Goal: Information Seeking & Learning: Learn about a topic

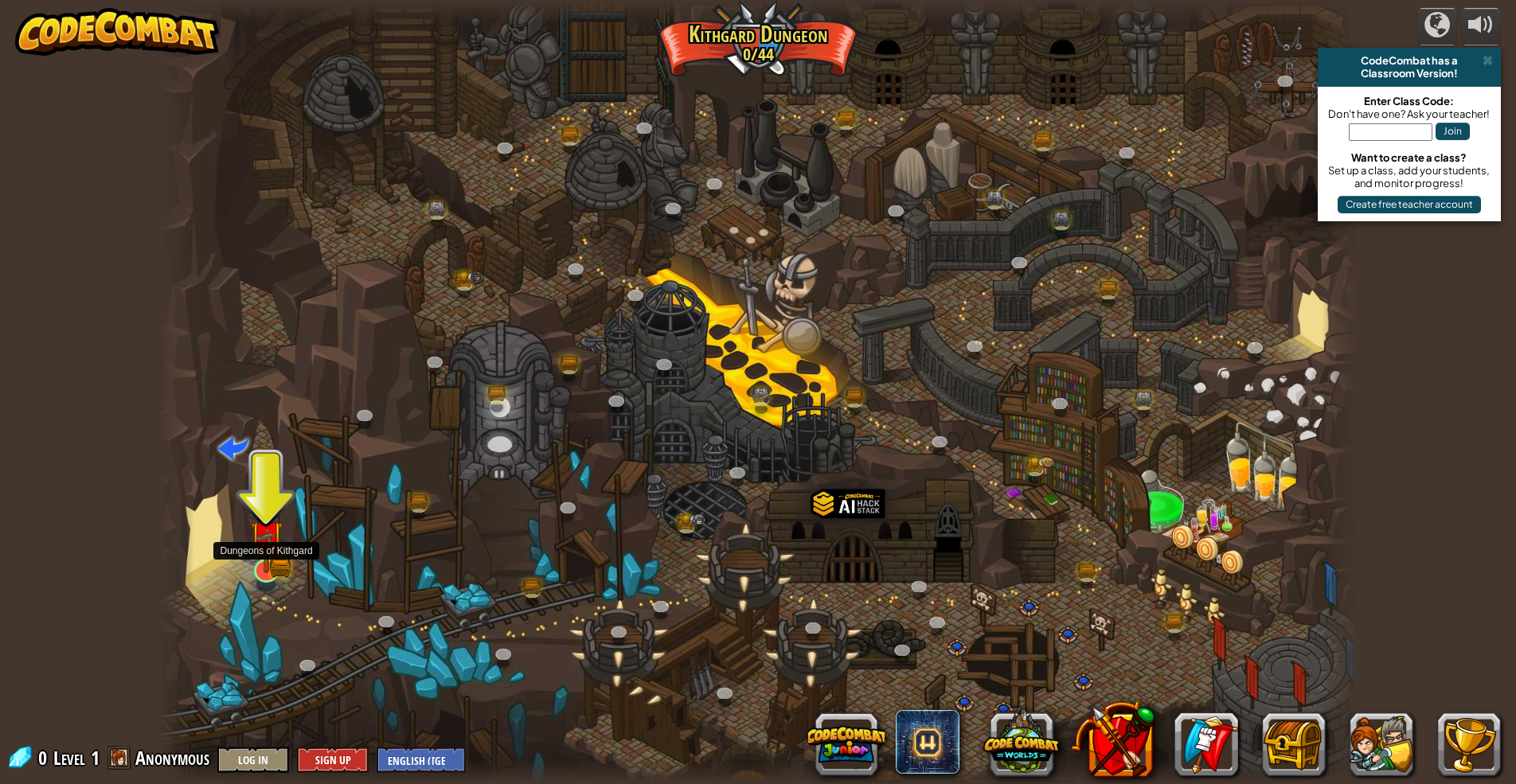
click at [257, 561] on img at bounding box center [266, 537] width 32 height 72
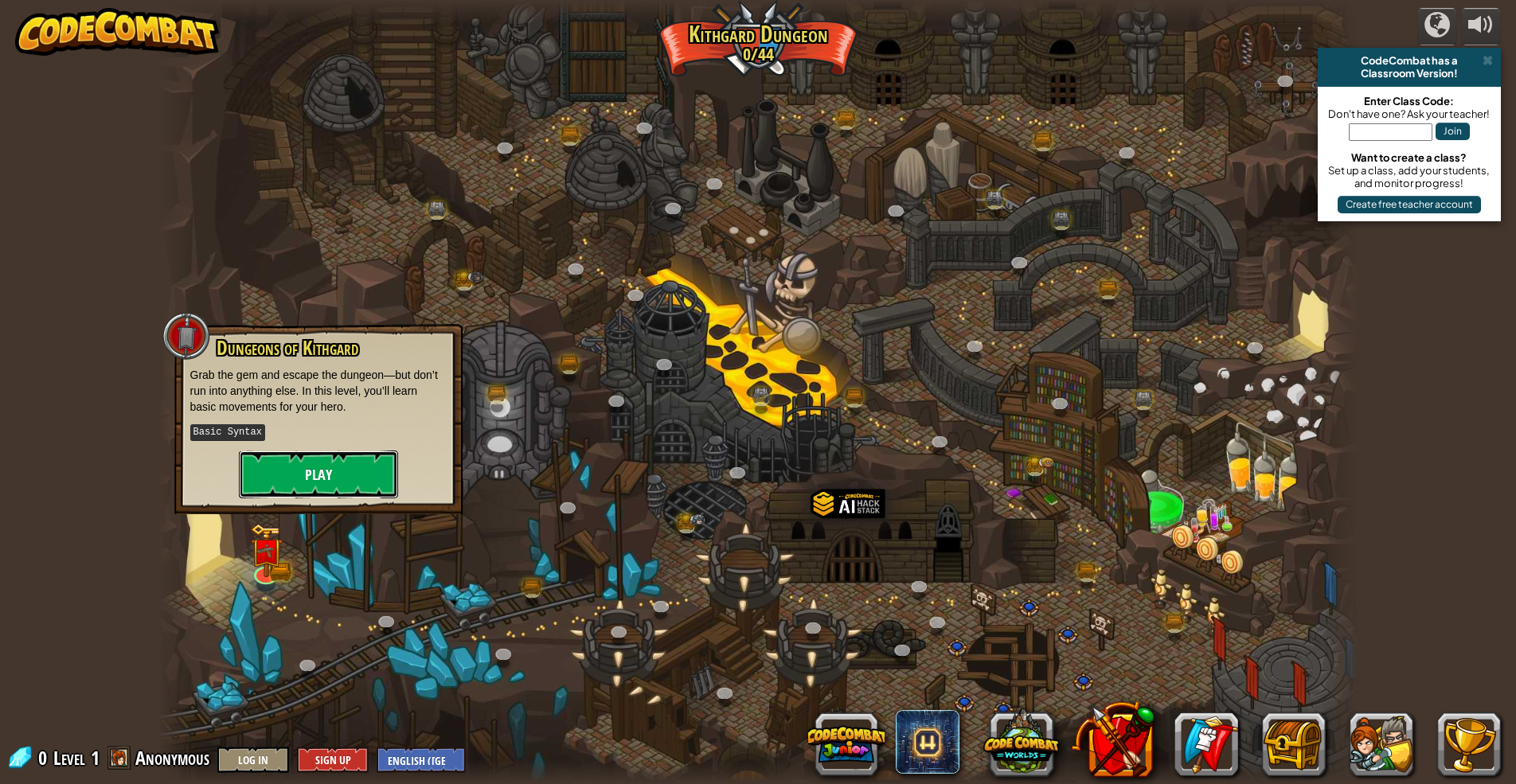
click at [325, 475] on button "Play" at bounding box center [319, 475] width 159 height 48
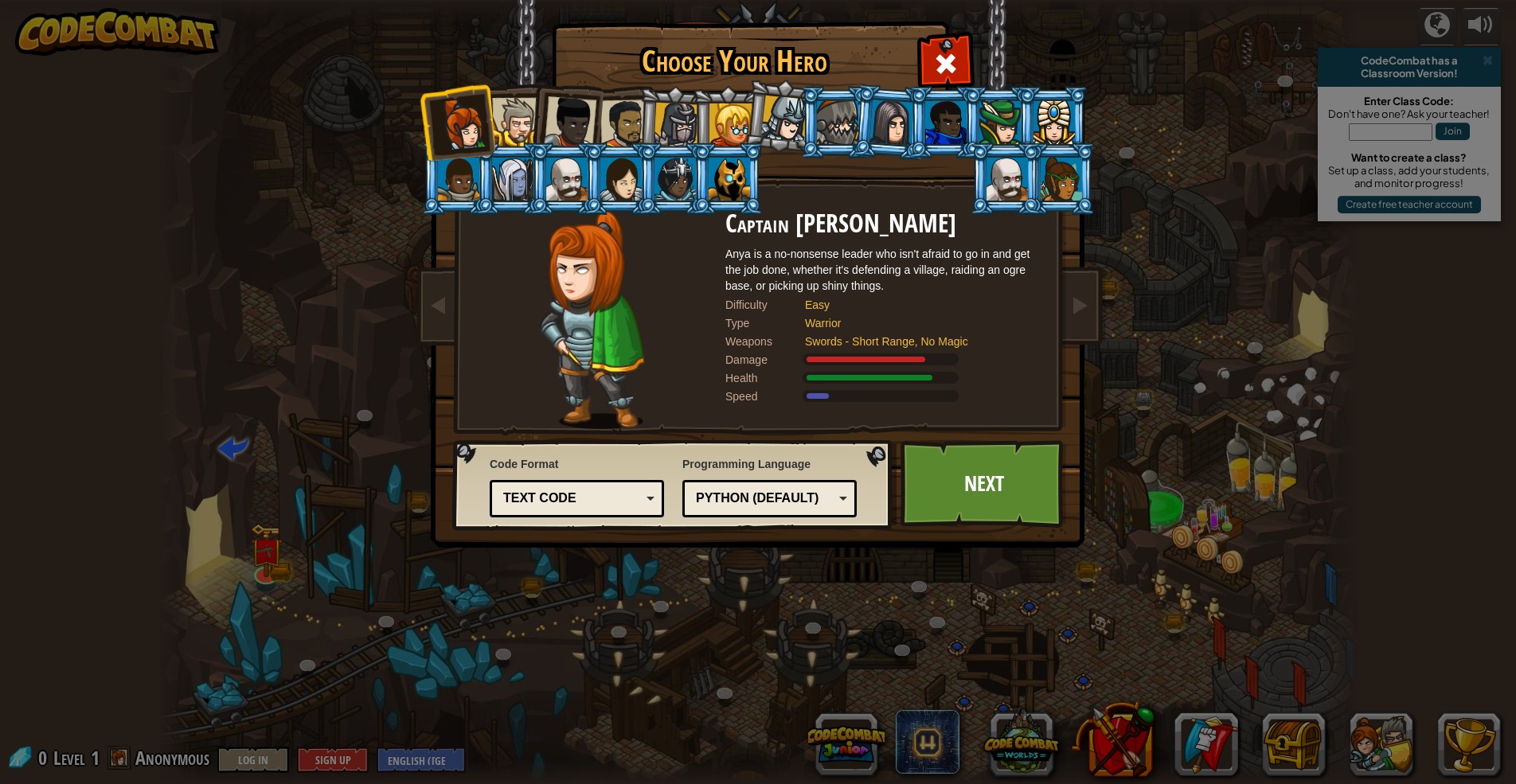
drag, startPoint x: 334, startPoint y: 449, endPoint x: 667, endPoint y: 274, distance: 376.2
click at [667, 274] on div at bounding box center [592, 320] width 266 height 219
click at [802, 488] on div "Python (Default)" at bounding box center [770, 499] width 153 height 25
click at [1058, 646] on div "Choose Your Hero 0 Captain [PERSON_NAME] is a no-nonsense leader who isn't afra…" at bounding box center [758, 392] width 1516 height 784
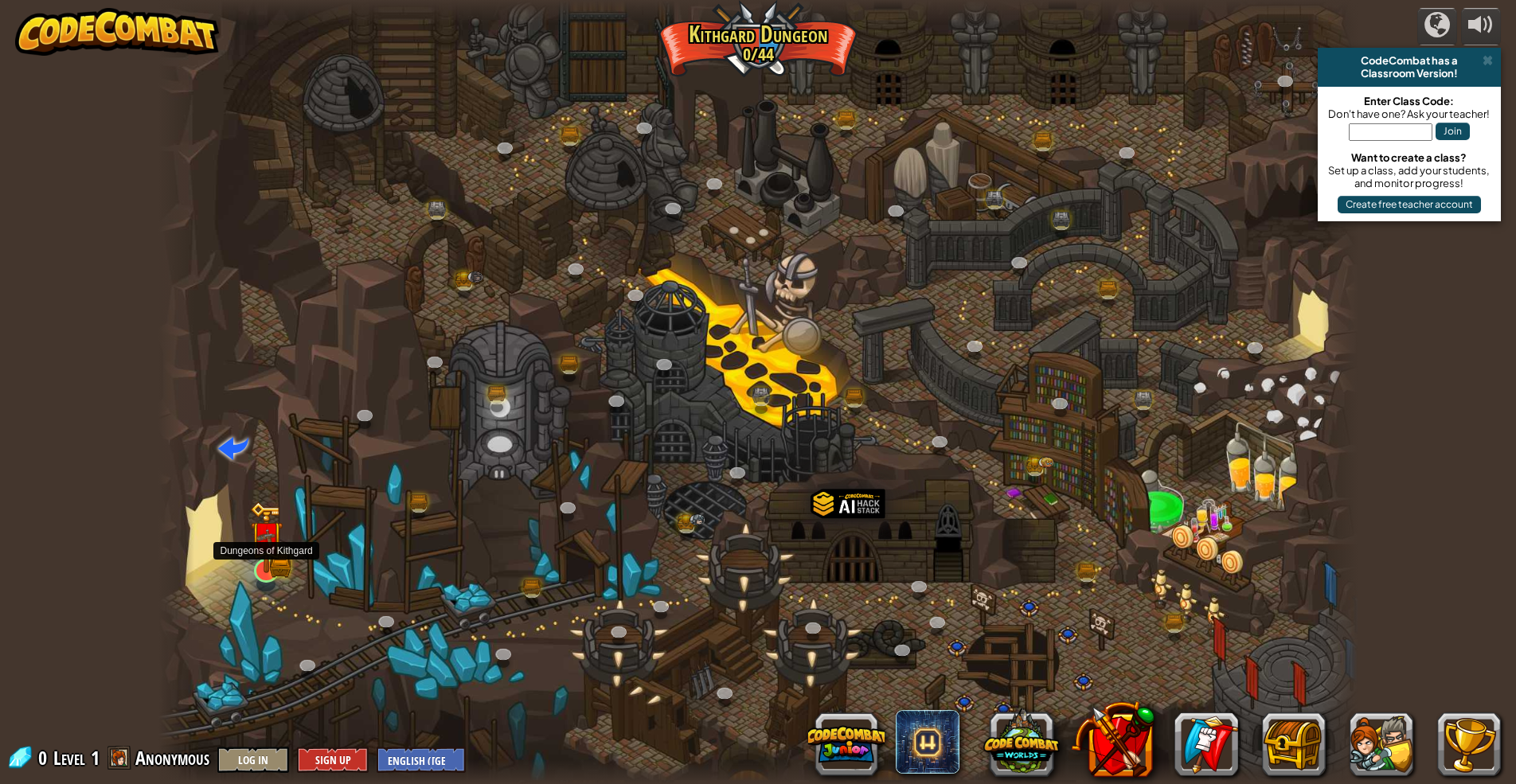
click at [268, 560] on img at bounding box center [266, 537] width 32 height 72
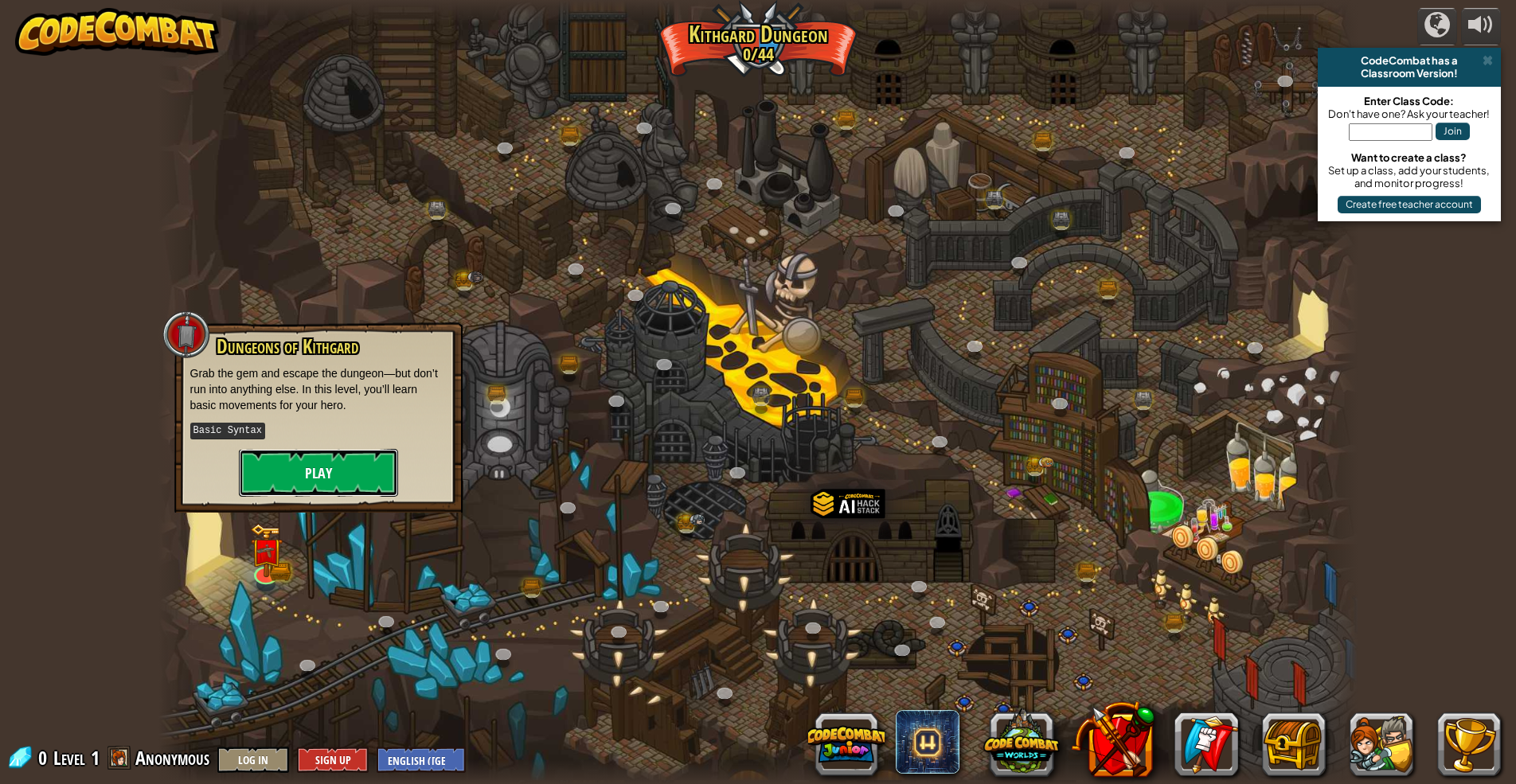
click at [321, 470] on button "Play" at bounding box center [319, 473] width 159 height 48
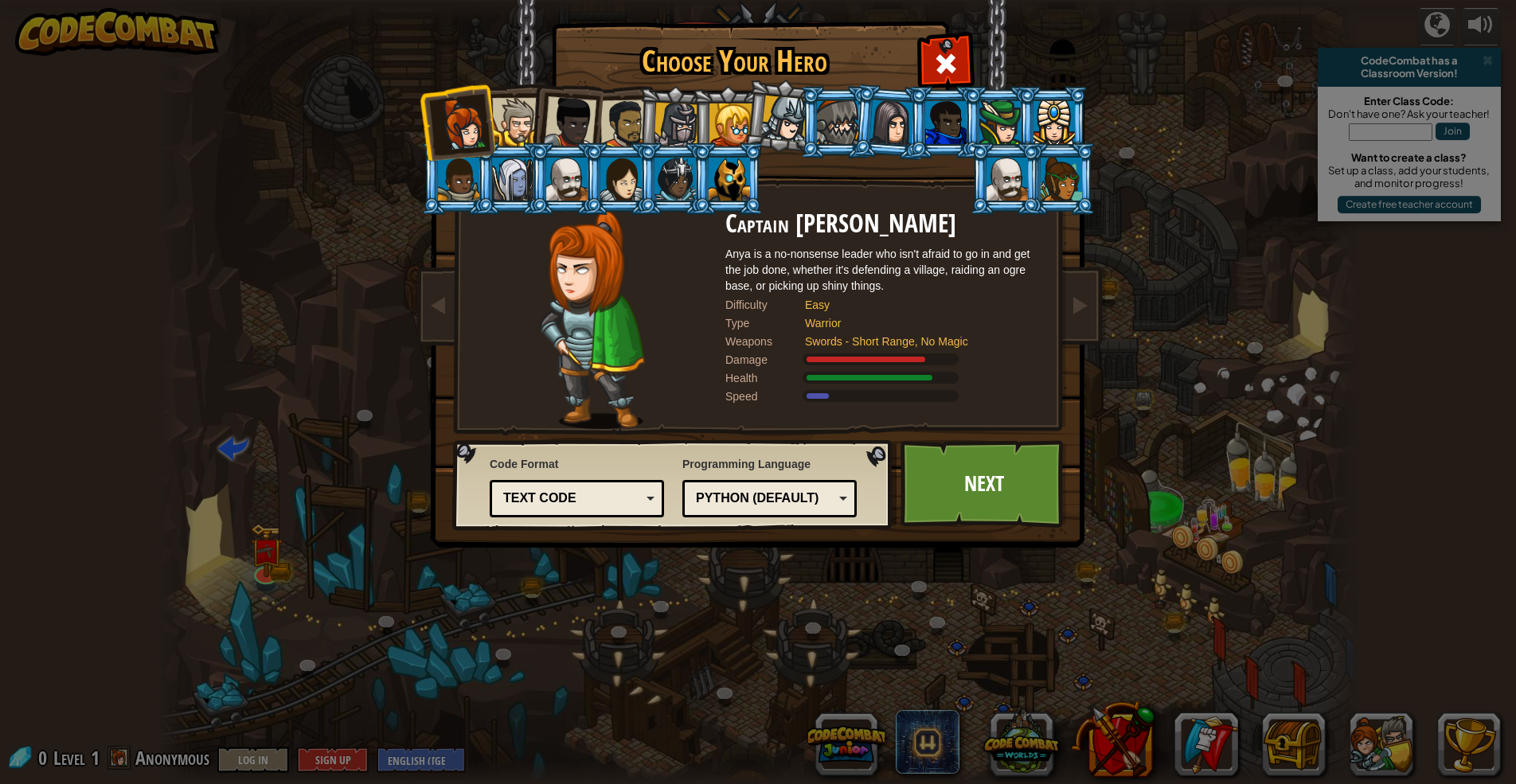
click at [523, 104] on div at bounding box center [516, 122] width 49 height 49
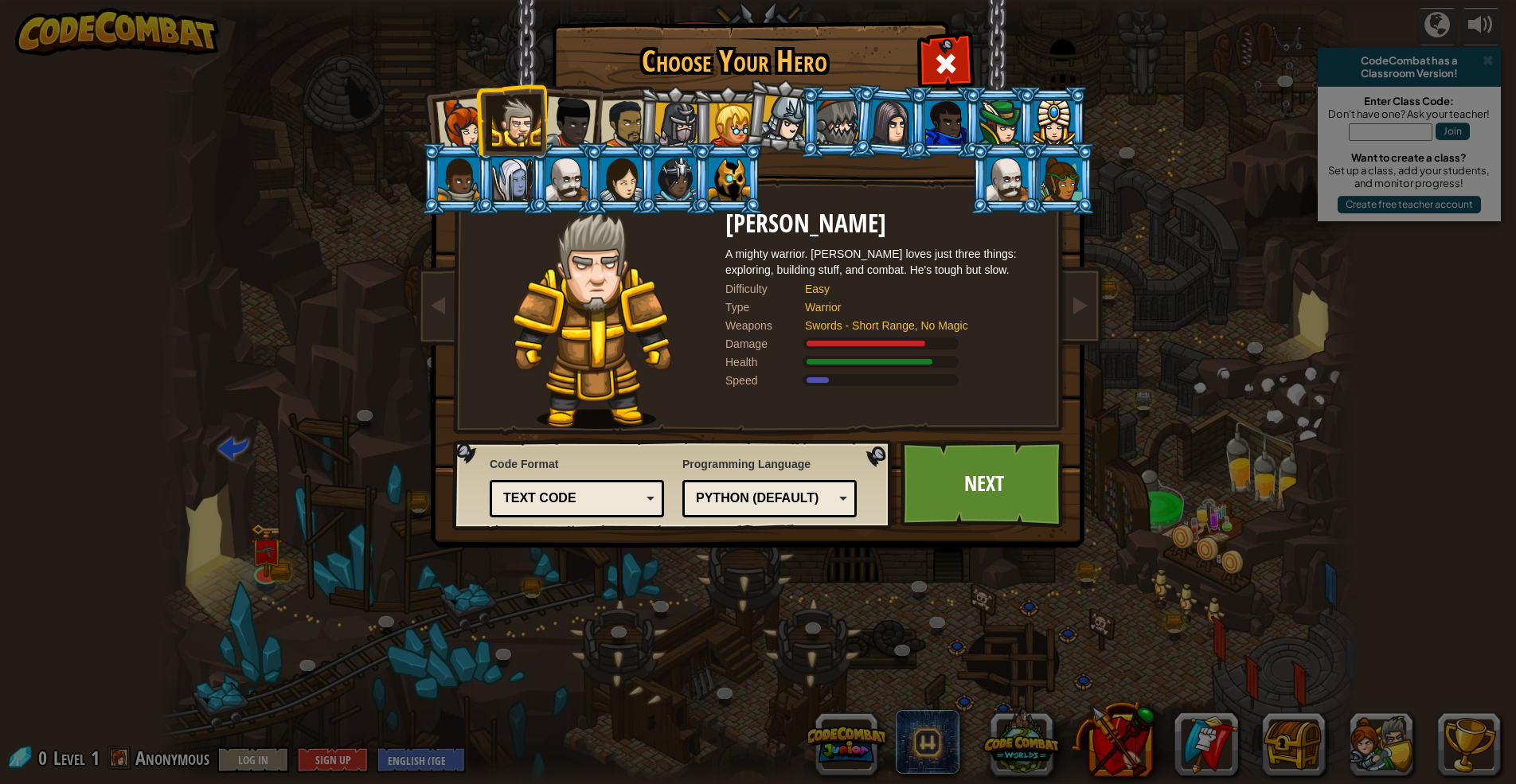
drag, startPoint x: 504, startPoint y: 172, endPoint x: 504, endPoint y: 181, distance: 9.0
click at [504, 179] on div at bounding box center [513, 179] width 42 height 43
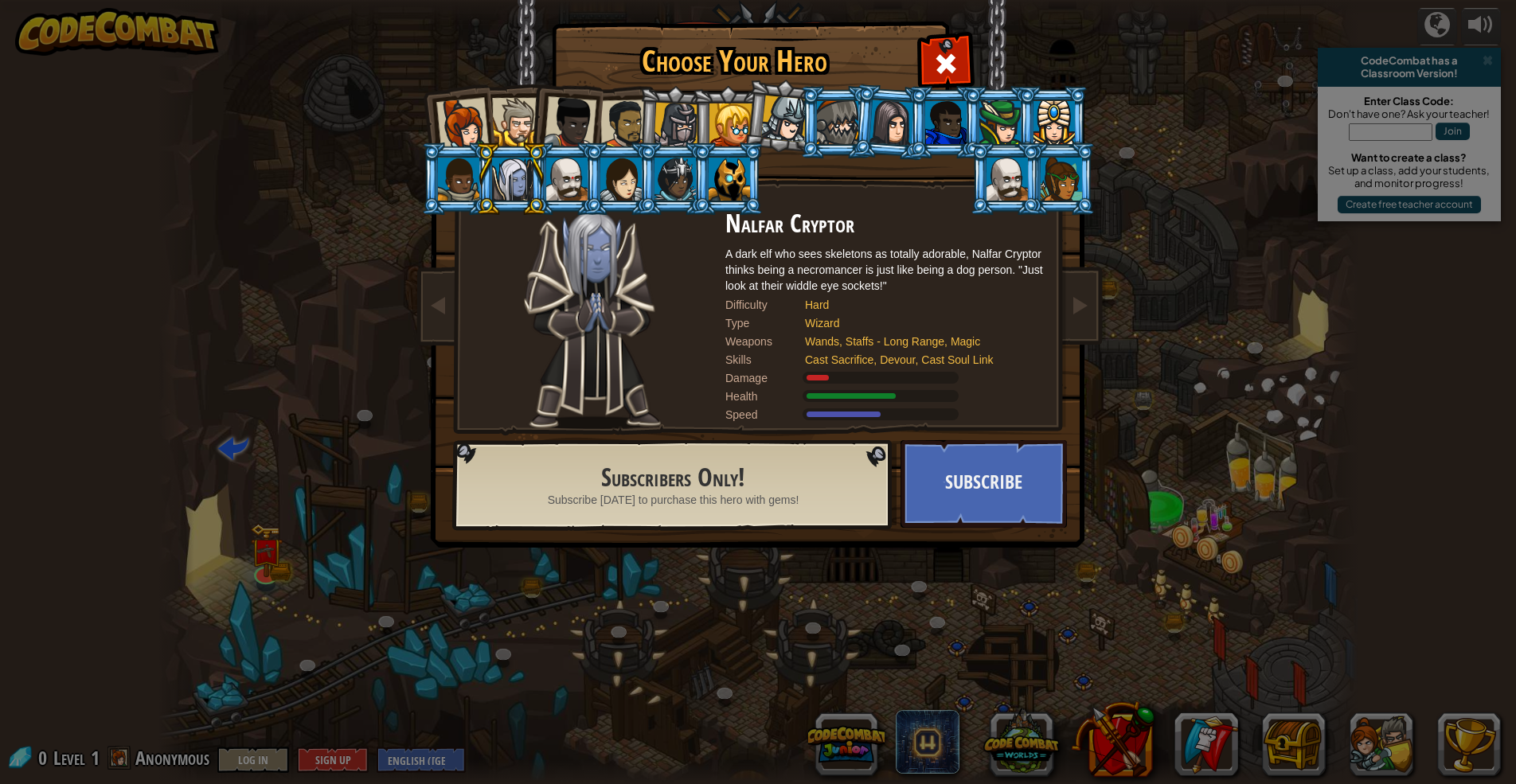
click at [792, 128] on div at bounding box center [784, 118] width 47 height 47
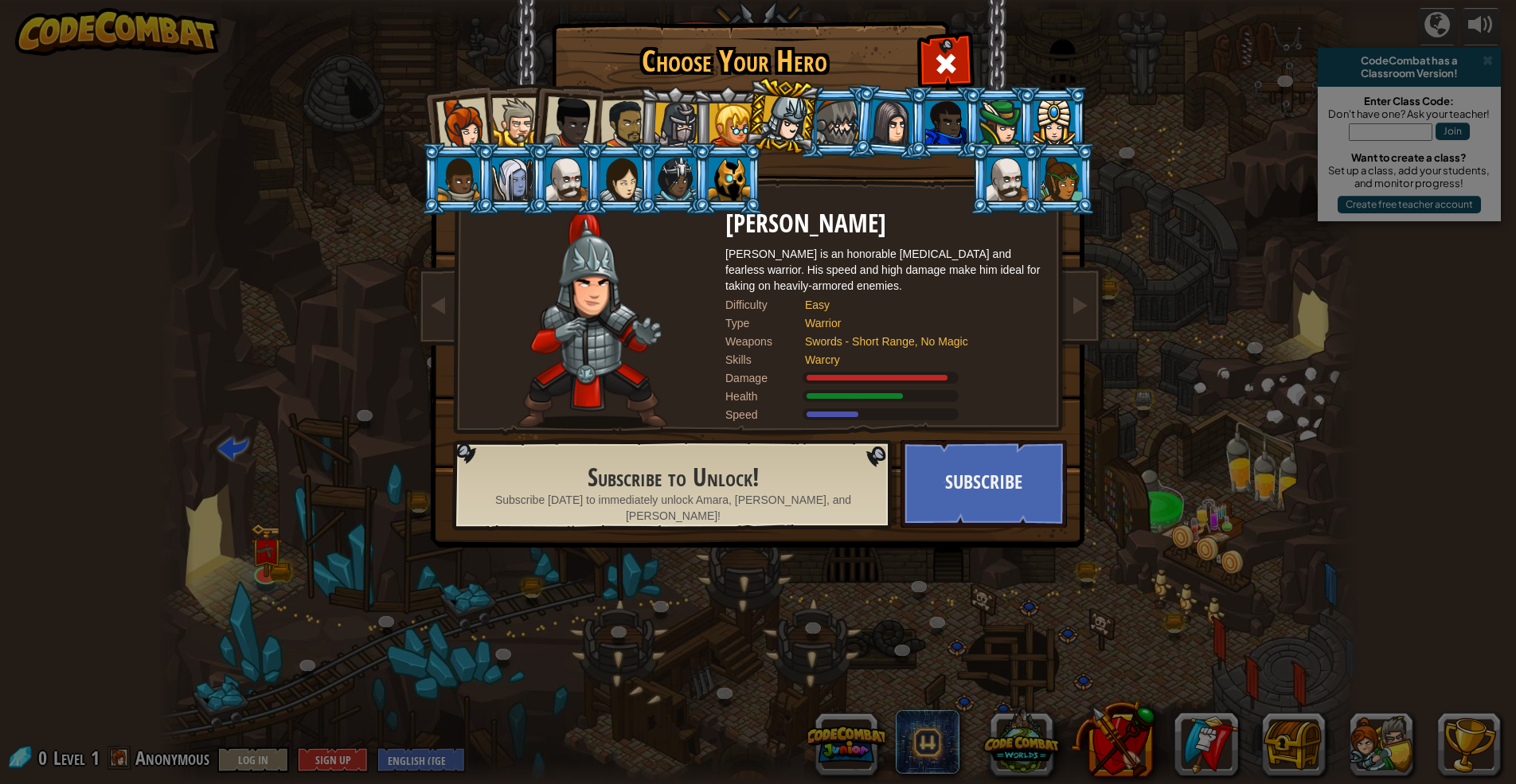
click at [669, 118] on div at bounding box center [676, 125] width 45 height 45
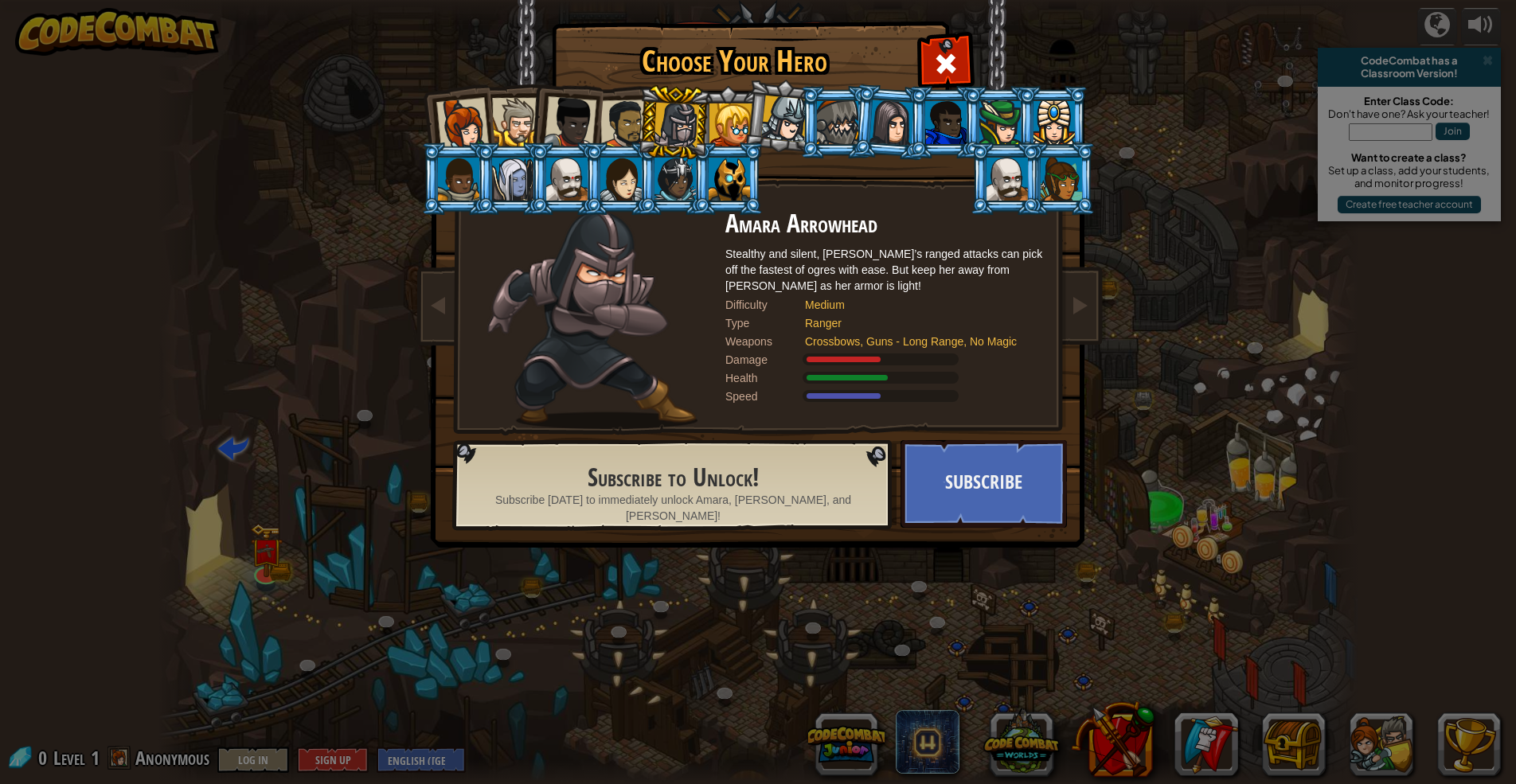
click at [626, 118] on div at bounding box center [625, 124] width 49 height 49
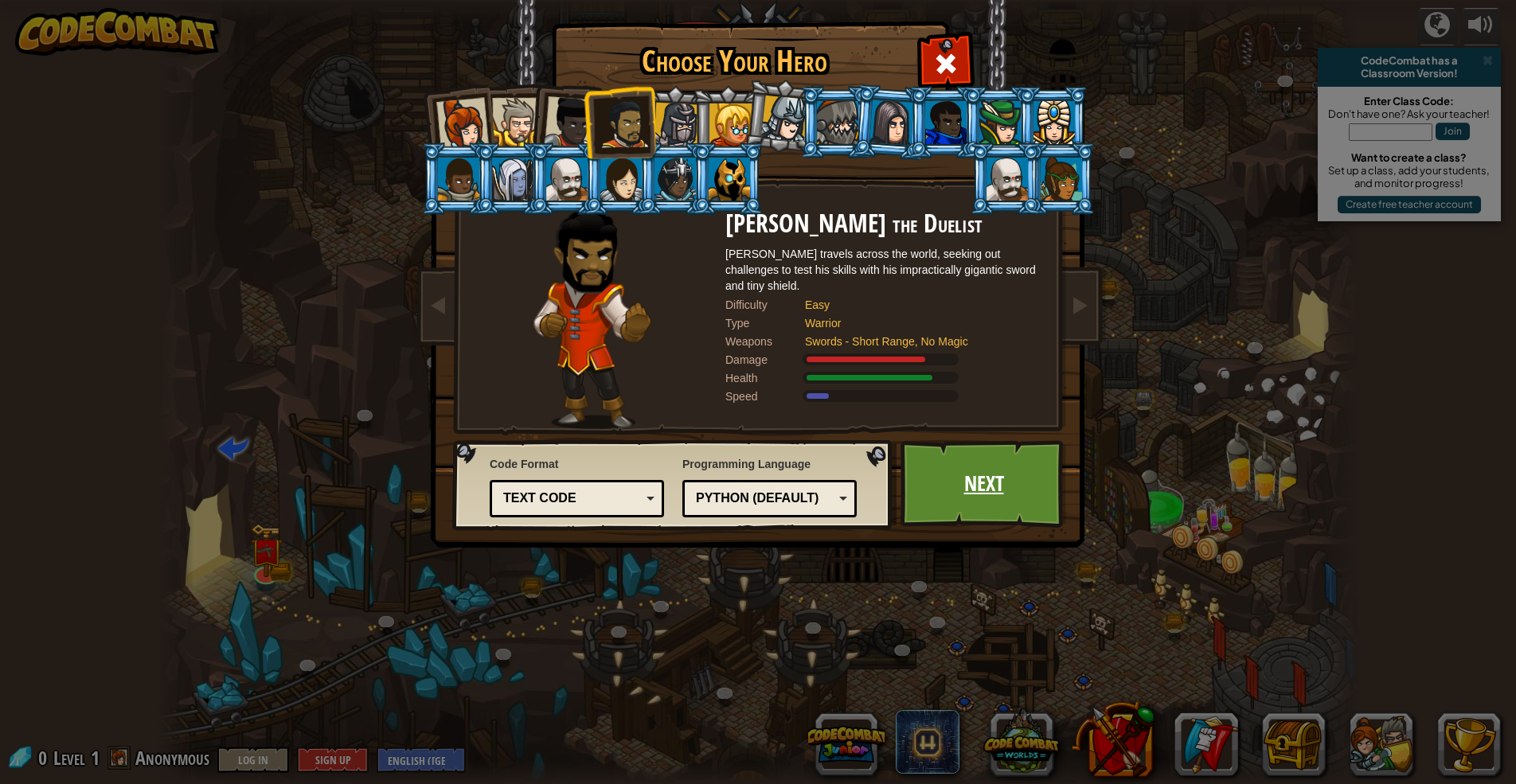
click at [1039, 491] on link "Next" at bounding box center [984, 484] width 166 height 88
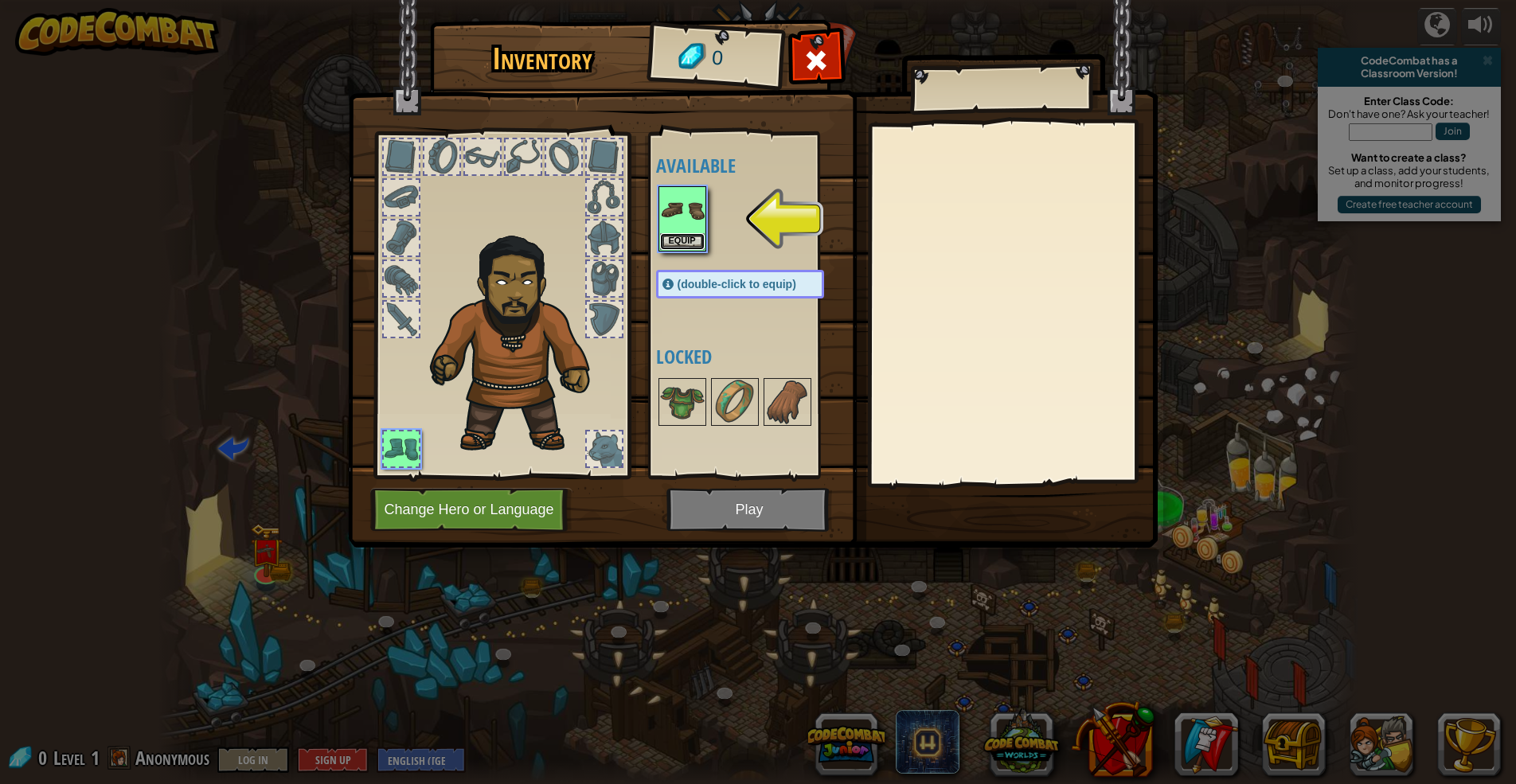
drag, startPoint x: 695, startPoint y: 237, endPoint x: 707, endPoint y: 250, distance: 17.7
click at [707, 249] on div "Available Equip (double-click to equip) Locked" at bounding box center [756, 305] width 200 height 332
drag, startPoint x: 688, startPoint y: 233, endPoint x: 604, endPoint y: 286, distance: 99.3
click at [603, 288] on div "Inventory 0 Available Equip (double-click to equip) Locked Equip Unequip Subscr…" at bounding box center [758, 286] width 810 height 525
click at [681, 223] on img at bounding box center [683, 210] width 44 height 44
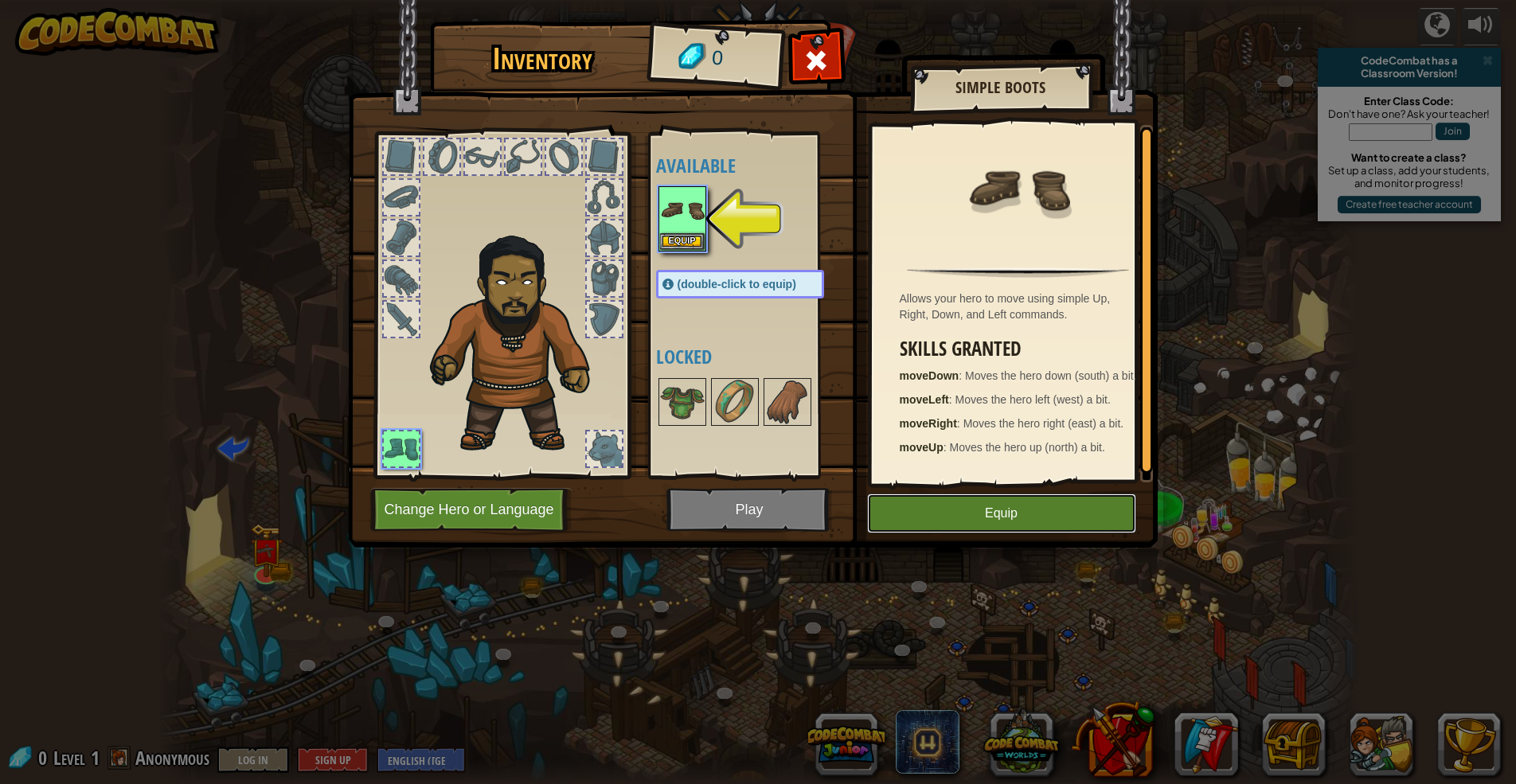
click at [990, 516] on button "Equip" at bounding box center [1001, 513] width 269 height 40
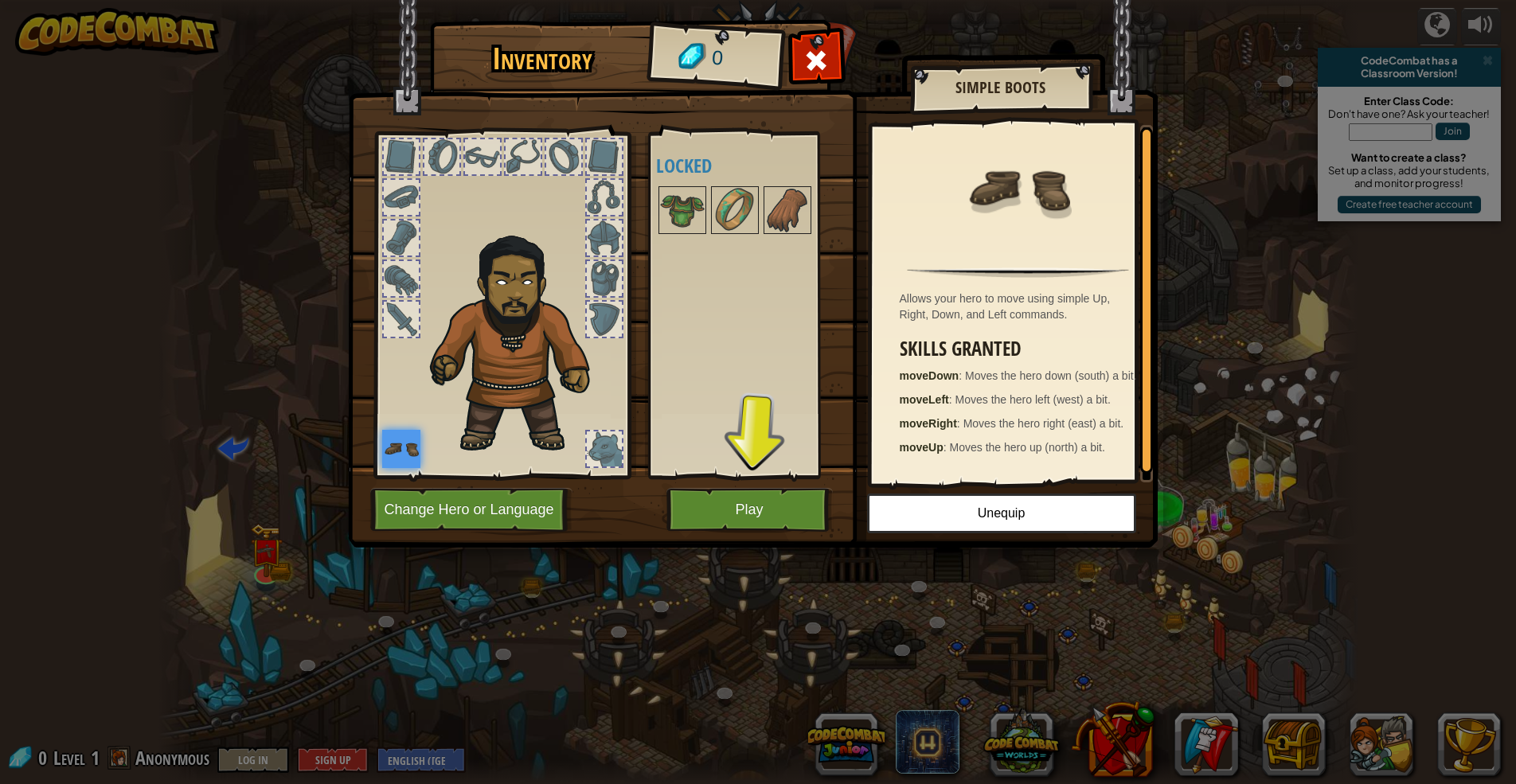
click at [724, 488] on img at bounding box center [753, 259] width 810 height 578
drag, startPoint x: 728, startPoint y: 504, endPoint x: 719, endPoint y: 488, distance: 18.4
click at [728, 503] on button "Play" at bounding box center [750, 509] width 166 height 43
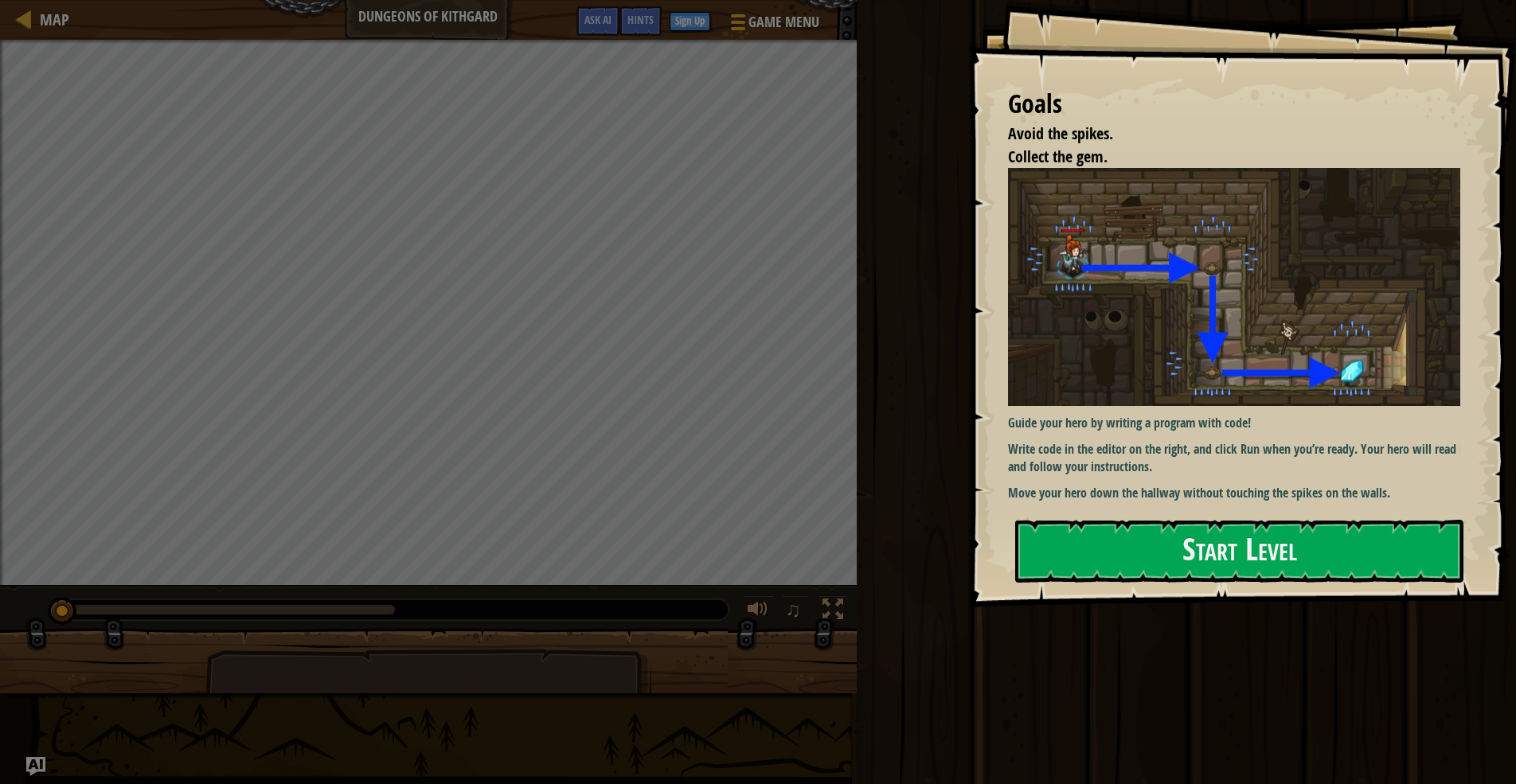
click at [1210, 458] on p "Write code in the editor on the right, and click Run when you’re ready. Your he…" at bounding box center [1240, 459] width 465 height 37
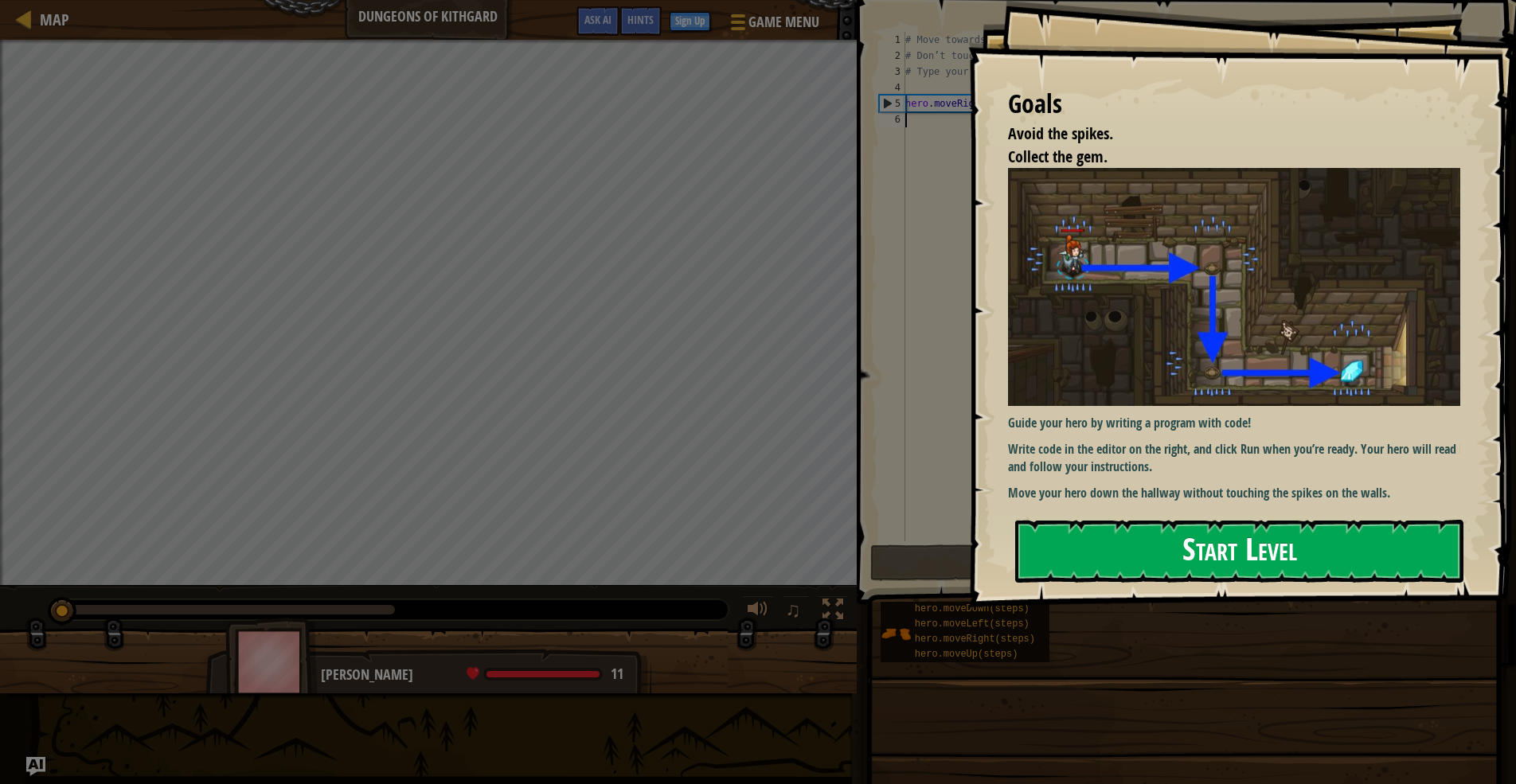
click at [1303, 542] on button "Start Level" at bounding box center [1239, 551] width 448 height 63
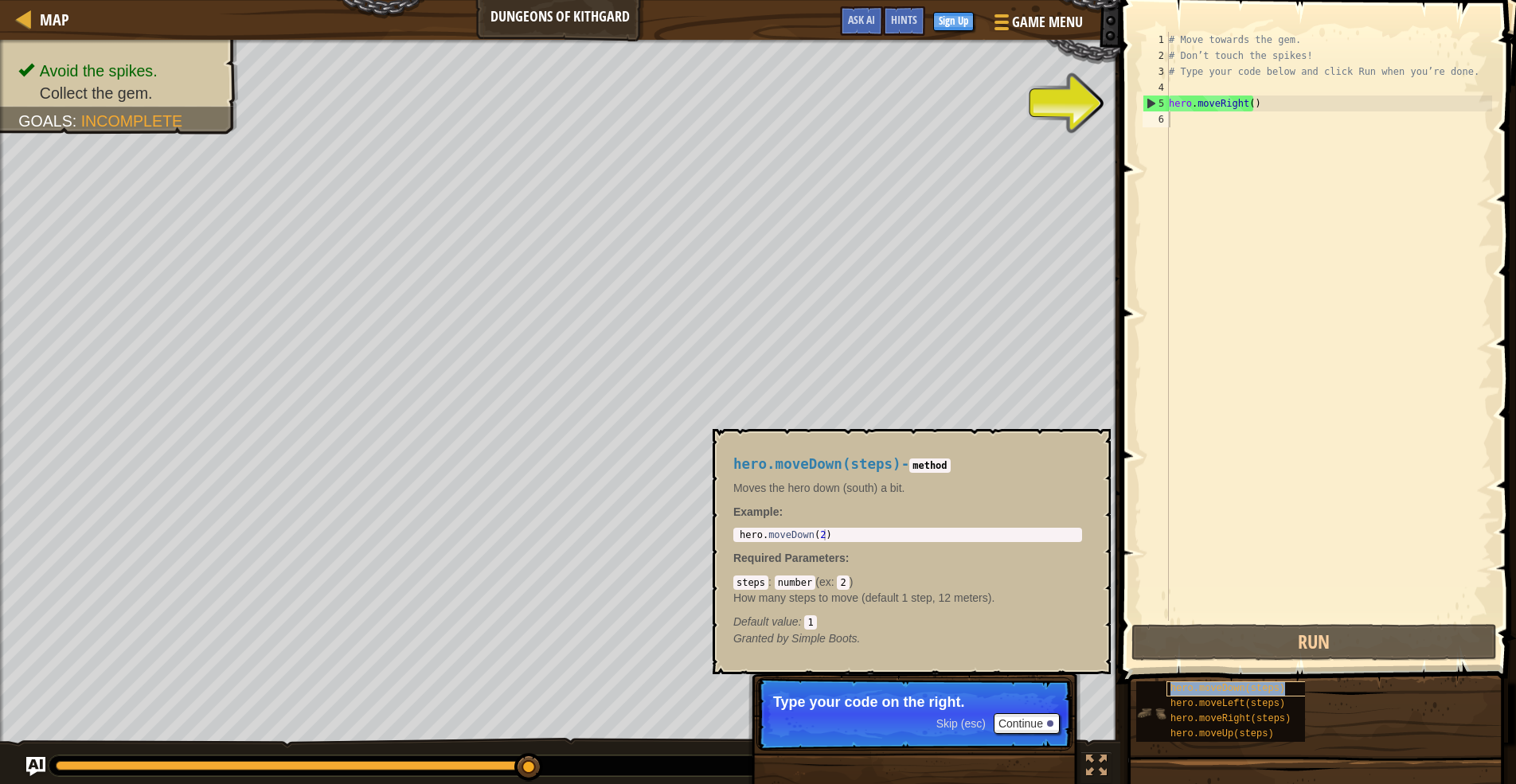
click at [1242, 683] on span "hero.moveDown(steps)" at bounding box center [1228, 689] width 115 height 11
type textarea "h"
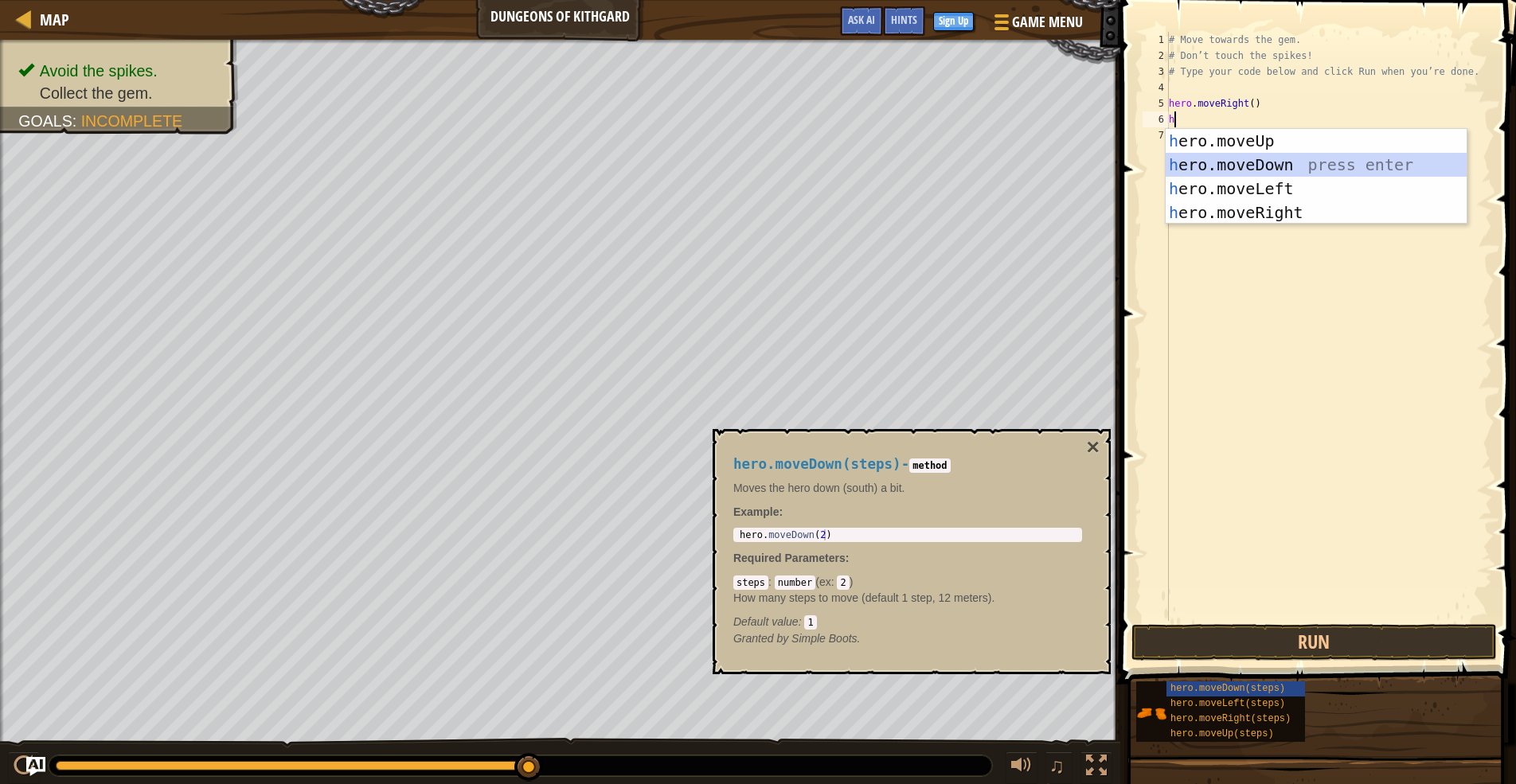
click at [1300, 159] on div "h ero.moveUp press enter h ero.moveDown press enter h ero.moveLeft press enter …" at bounding box center [1316, 200] width 301 height 143
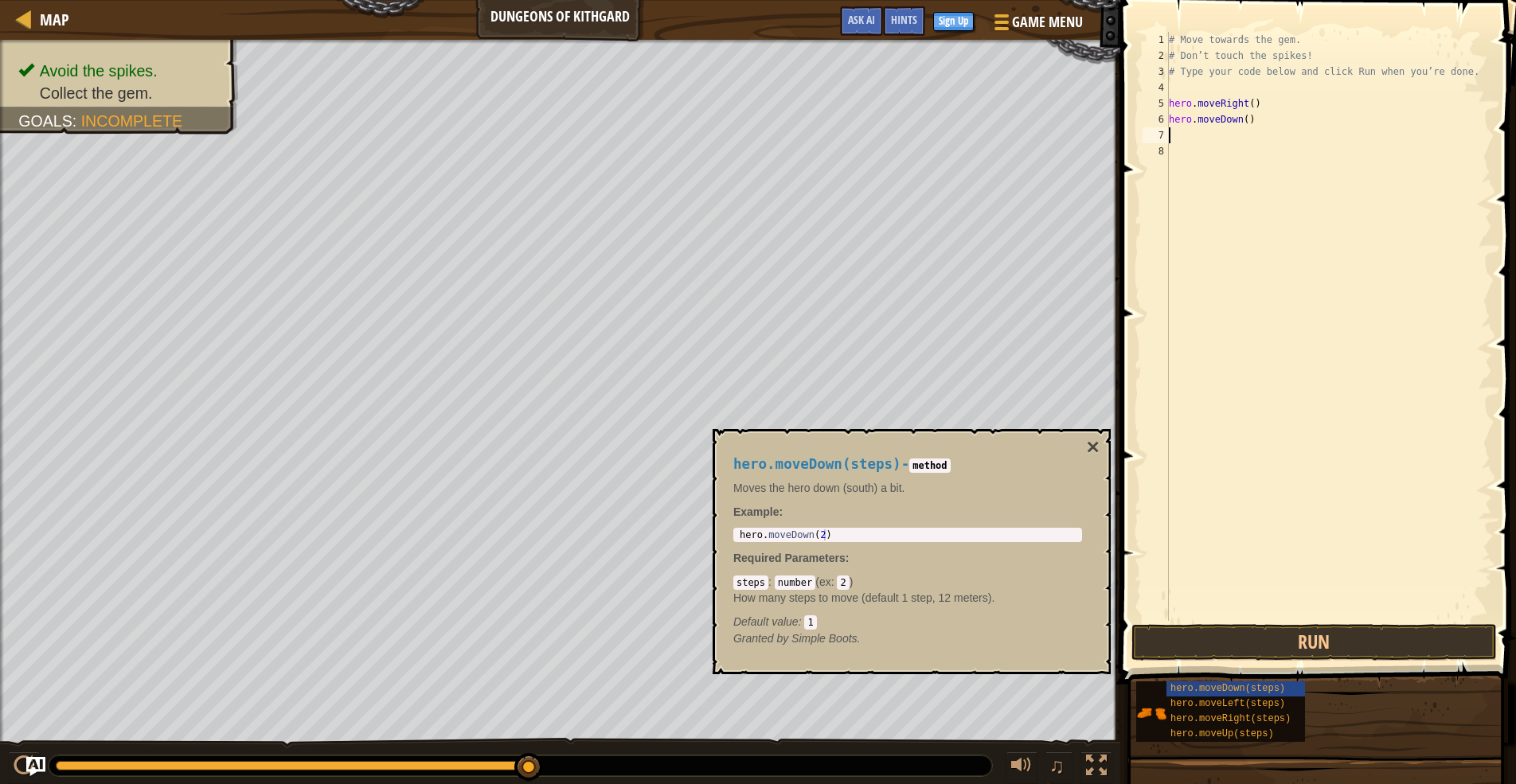
type textarea "h"
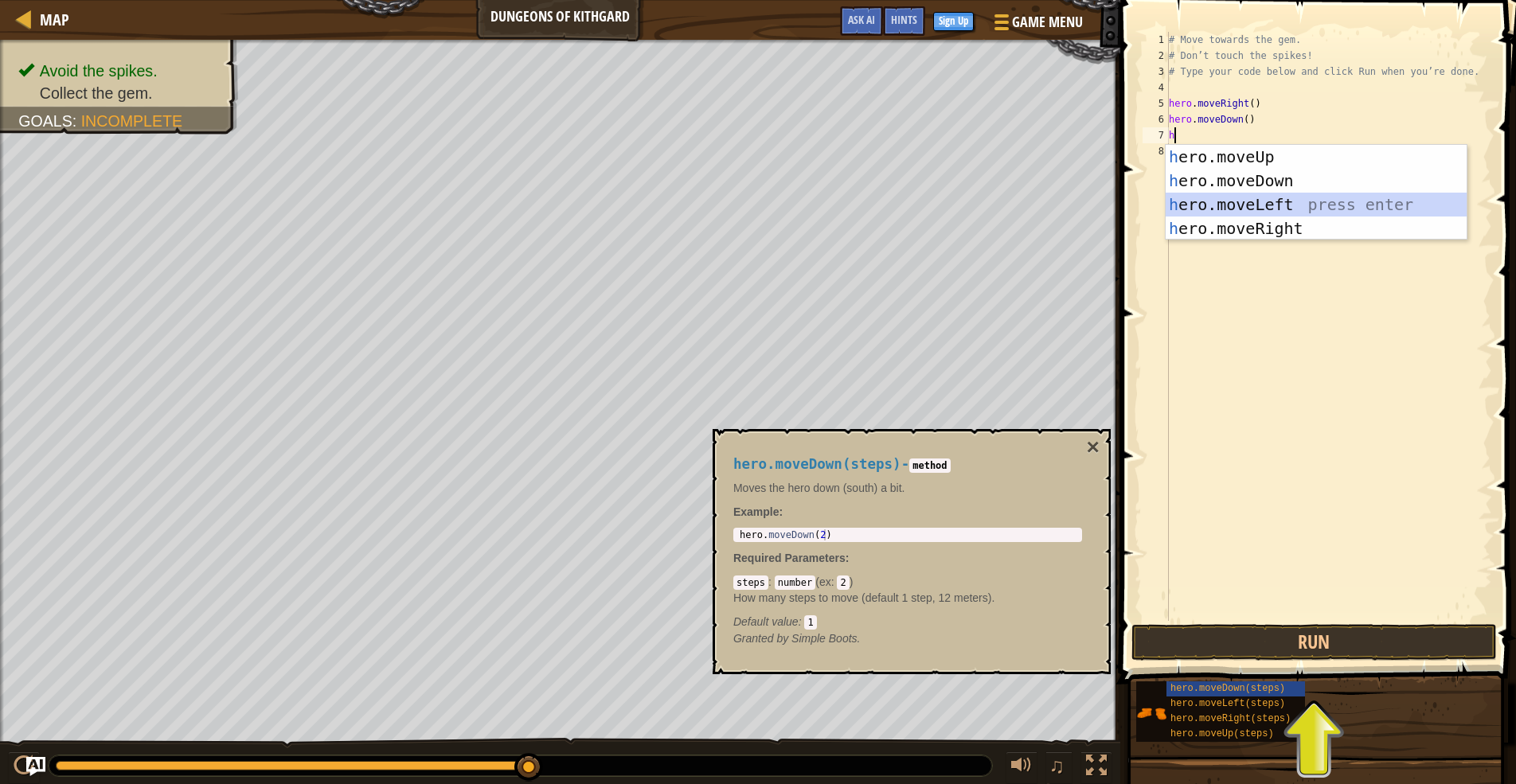
click at [1248, 208] on div "h ero.moveUp press enter h ero.moveDown press enter h ero.moveLeft press enter …" at bounding box center [1316, 216] width 301 height 143
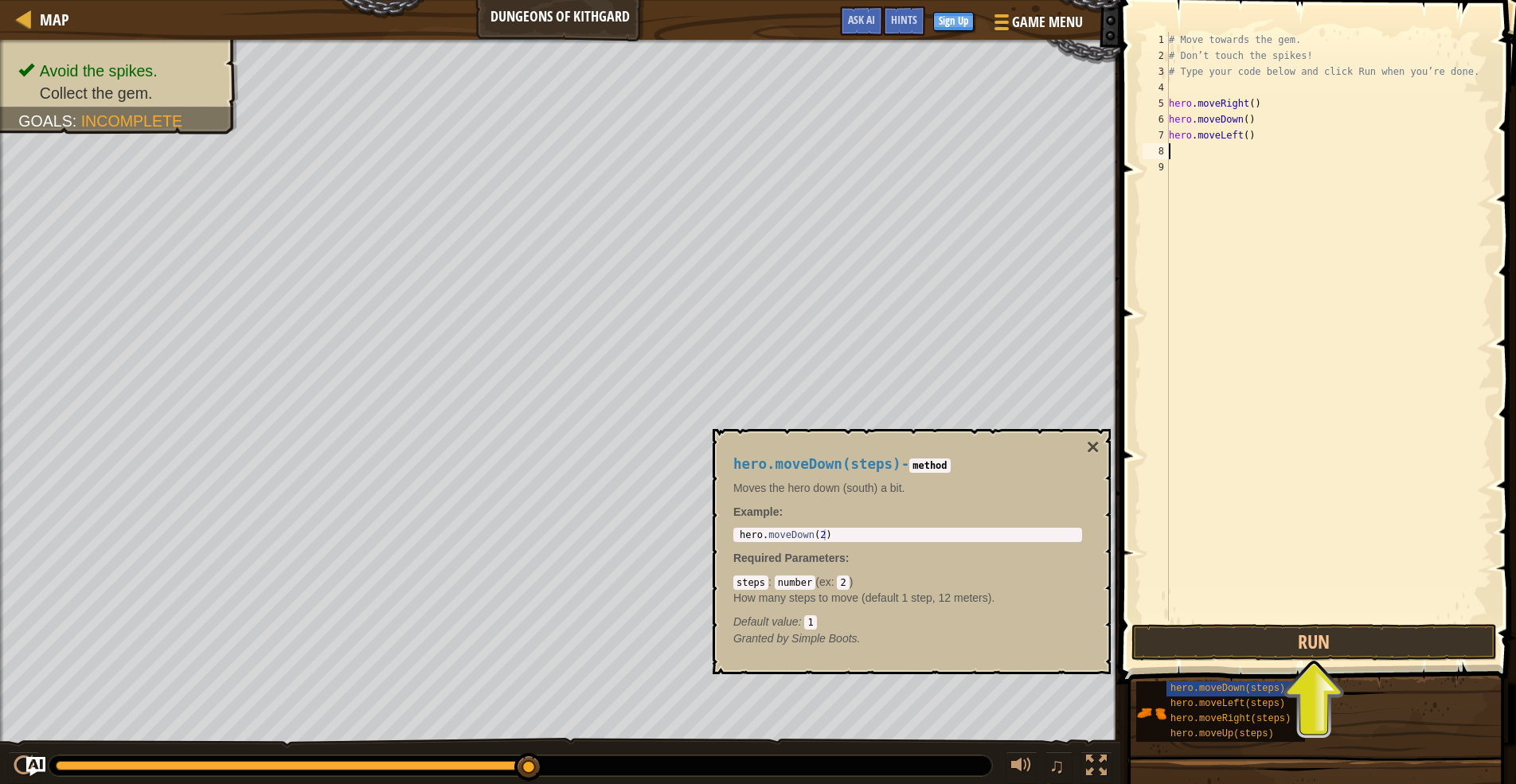
click at [1290, 660] on span at bounding box center [1320, 319] width 408 height 730
click at [1326, 646] on button "Run" at bounding box center [1315, 643] width 366 height 37
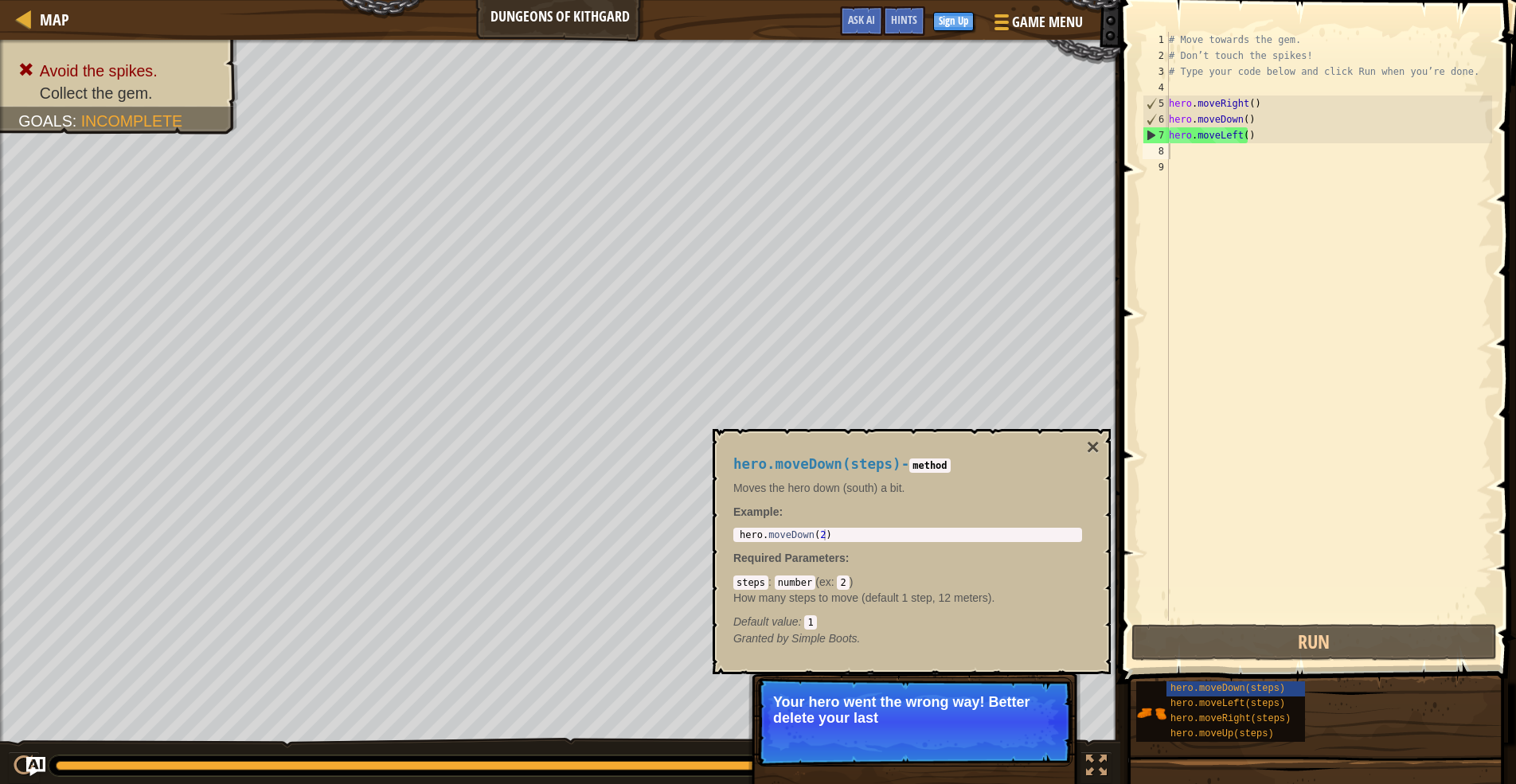
click at [1081, 441] on div "hero.moveDown(steps) - method Moves the hero down (south) a bit. Example : 1 he…" at bounding box center [908, 551] width 371 height 220
click at [1087, 441] on button "×" at bounding box center [1094, 447] width 13 height 22
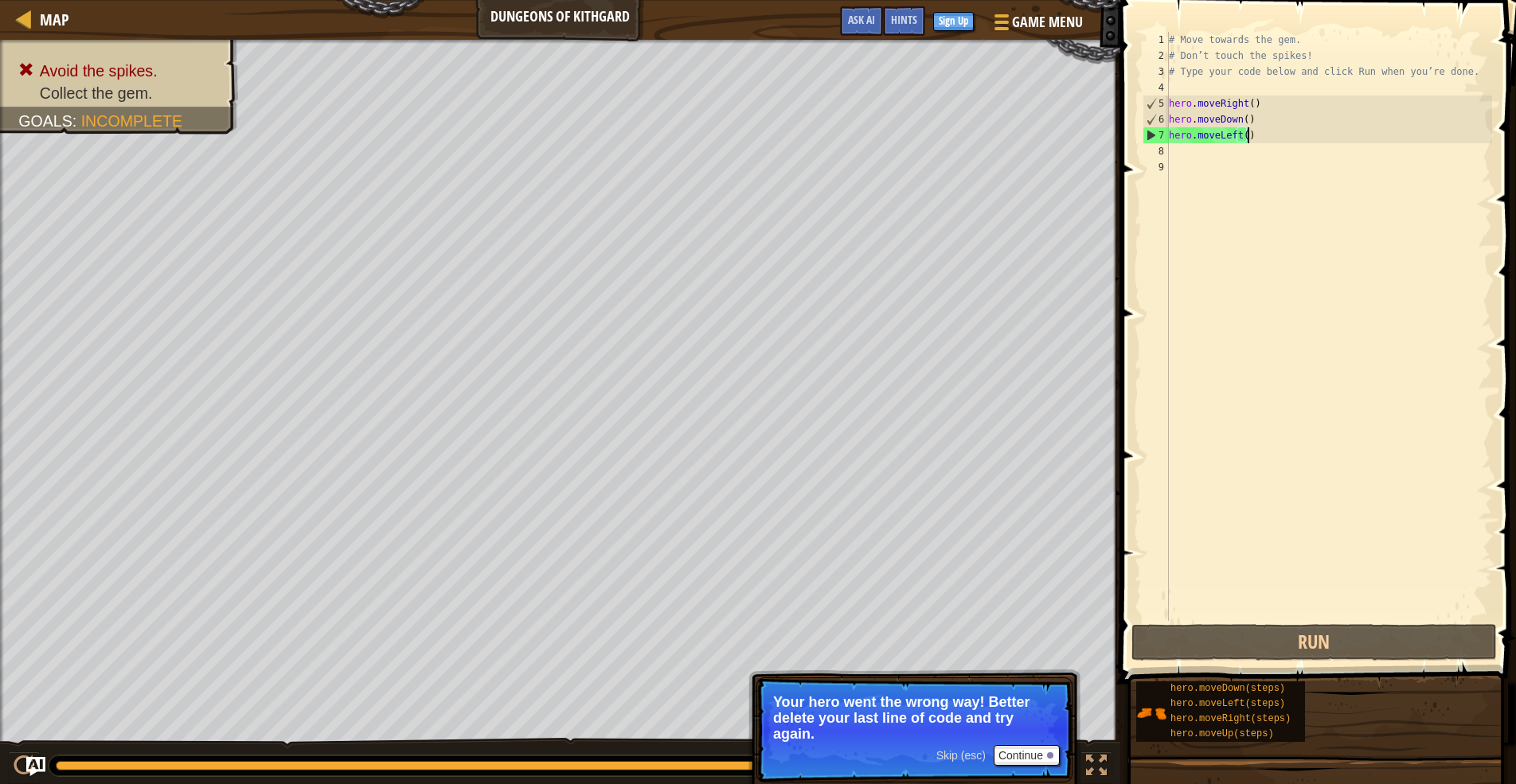
click at [1318, 138] on div "# Move towards the gem. # Don’t touch the spikes! # Type your code below and cl…" at bounding box center [1328, 342] width 326 height 621
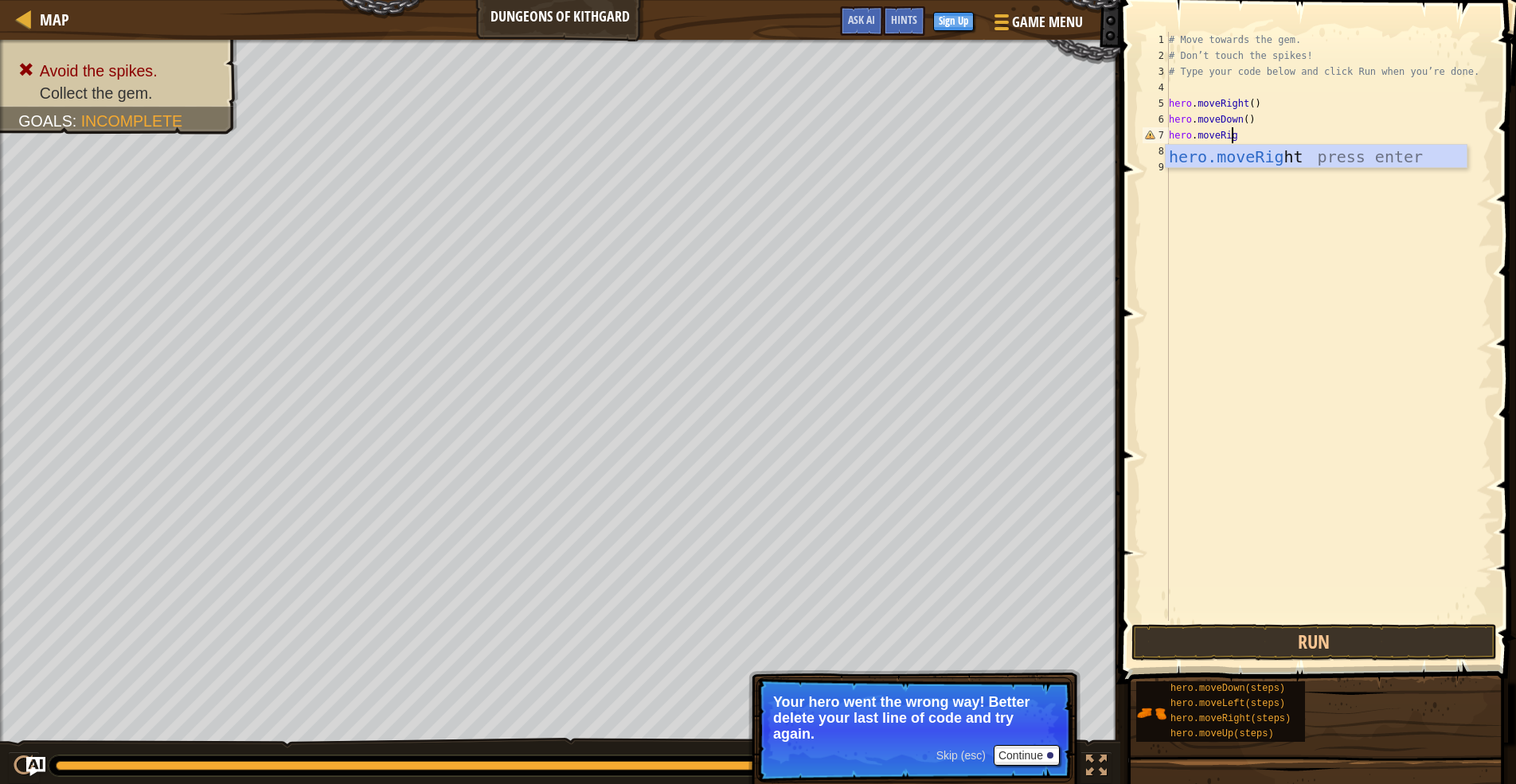
scroll to position [7, 5]
type textarea "hero.moveRight"
drag, startPoint x: 1328, startPoint y: 143, endPoint x: 1330, endPoint y: 154, distance: 11.2
click at [1329, 153] on div "# Move towards the gem. # Don’t touch the spikes! # Type your code below and cl…" at bounding box center [1328, 342] width 326 height 621
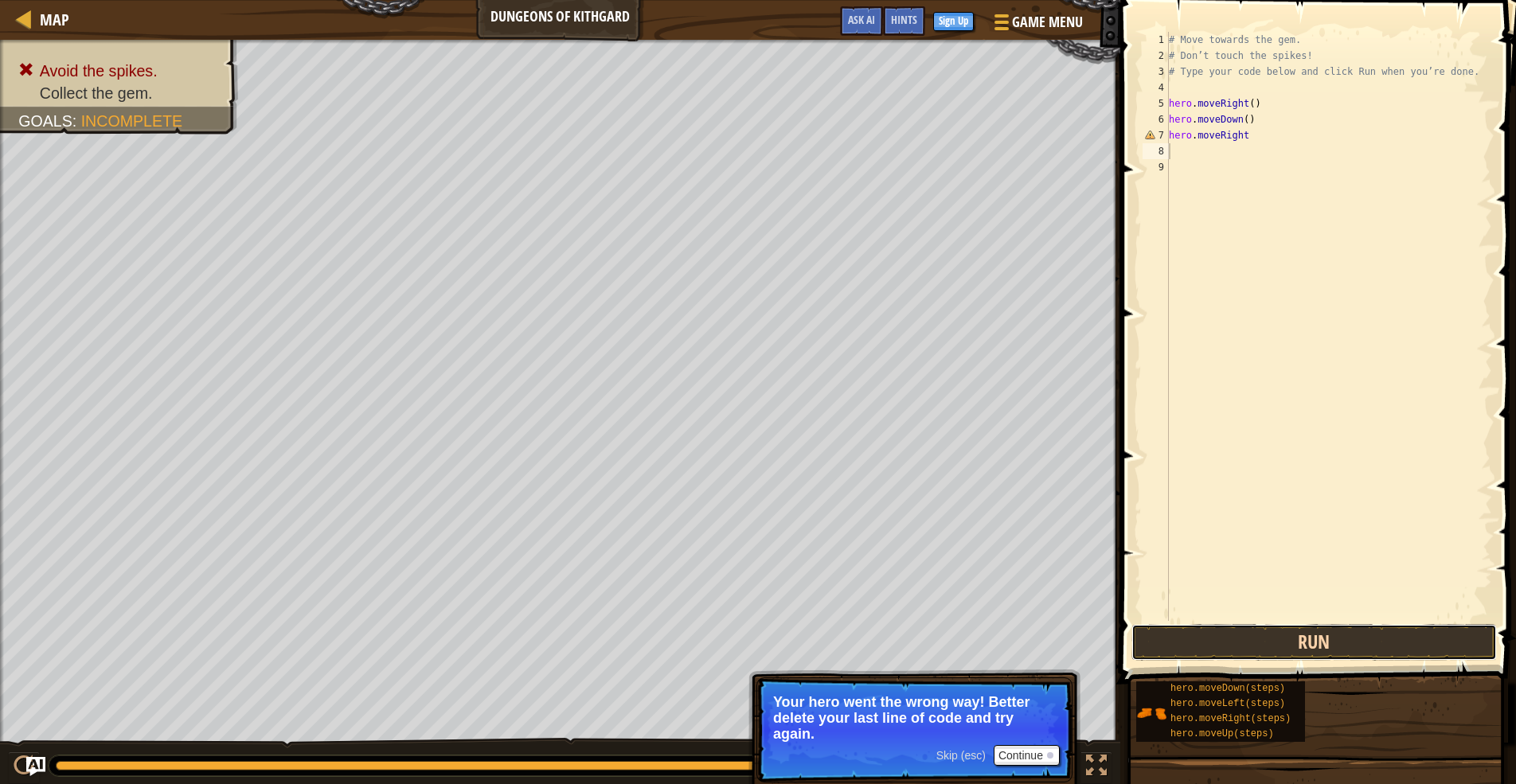
click at [1208, 624] on button "Run" at bounding box center [1315, 643] width 366 height 37
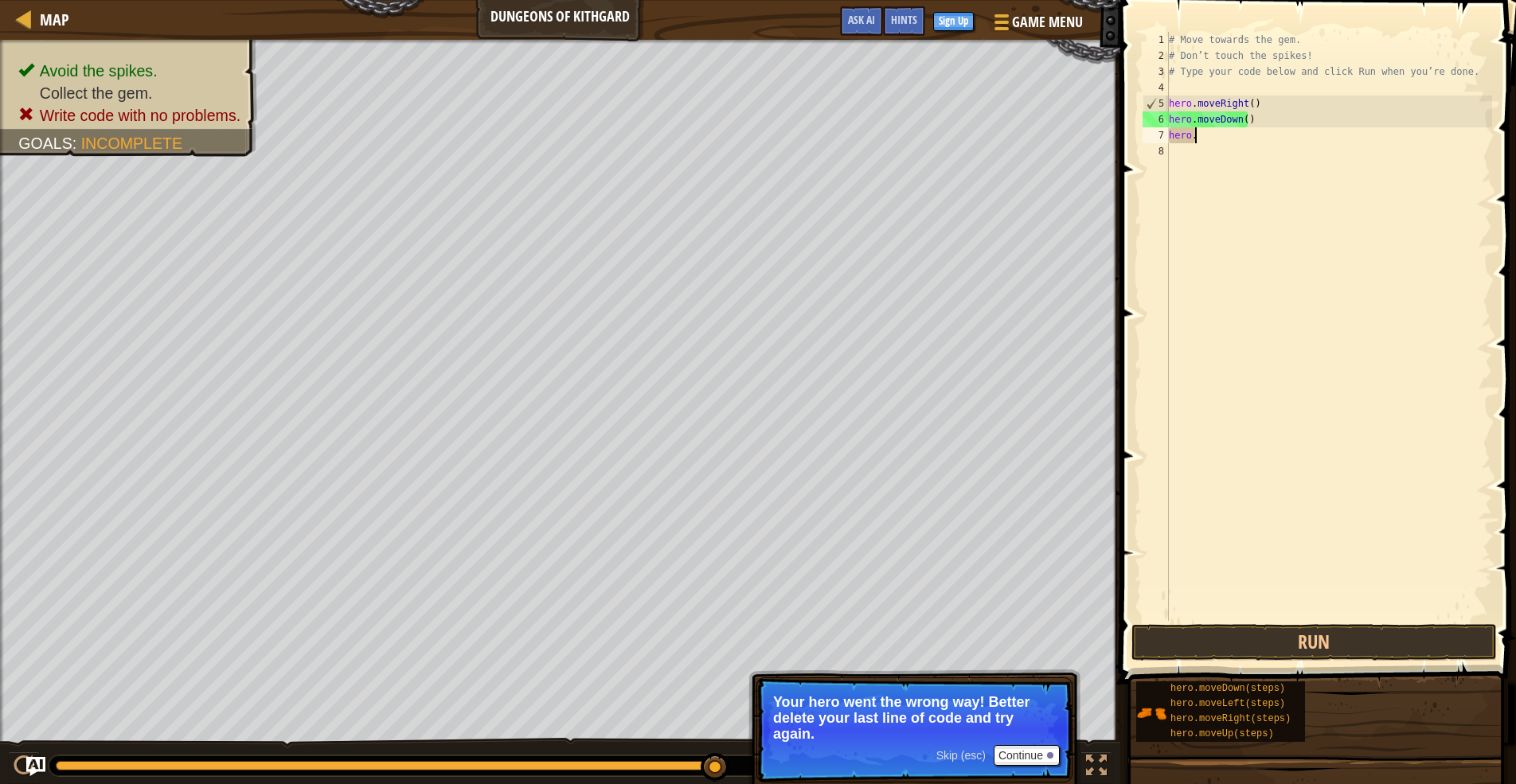
type textarea "h"
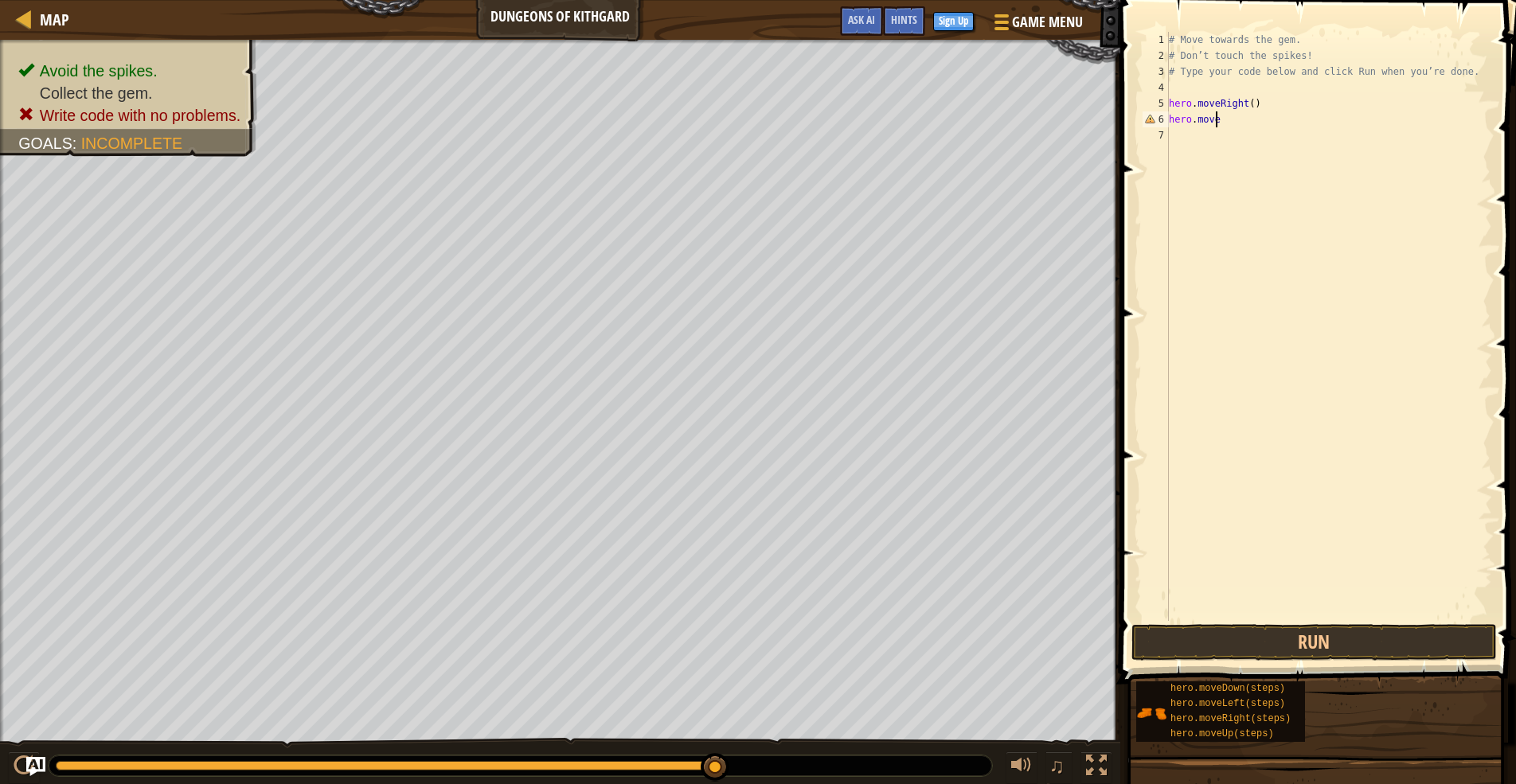
type textarea "hero.moveh"
click at [1305, 146] on div "hero.move Rig h t press enter" at bounding box center [1316, 165] width 301 height 72
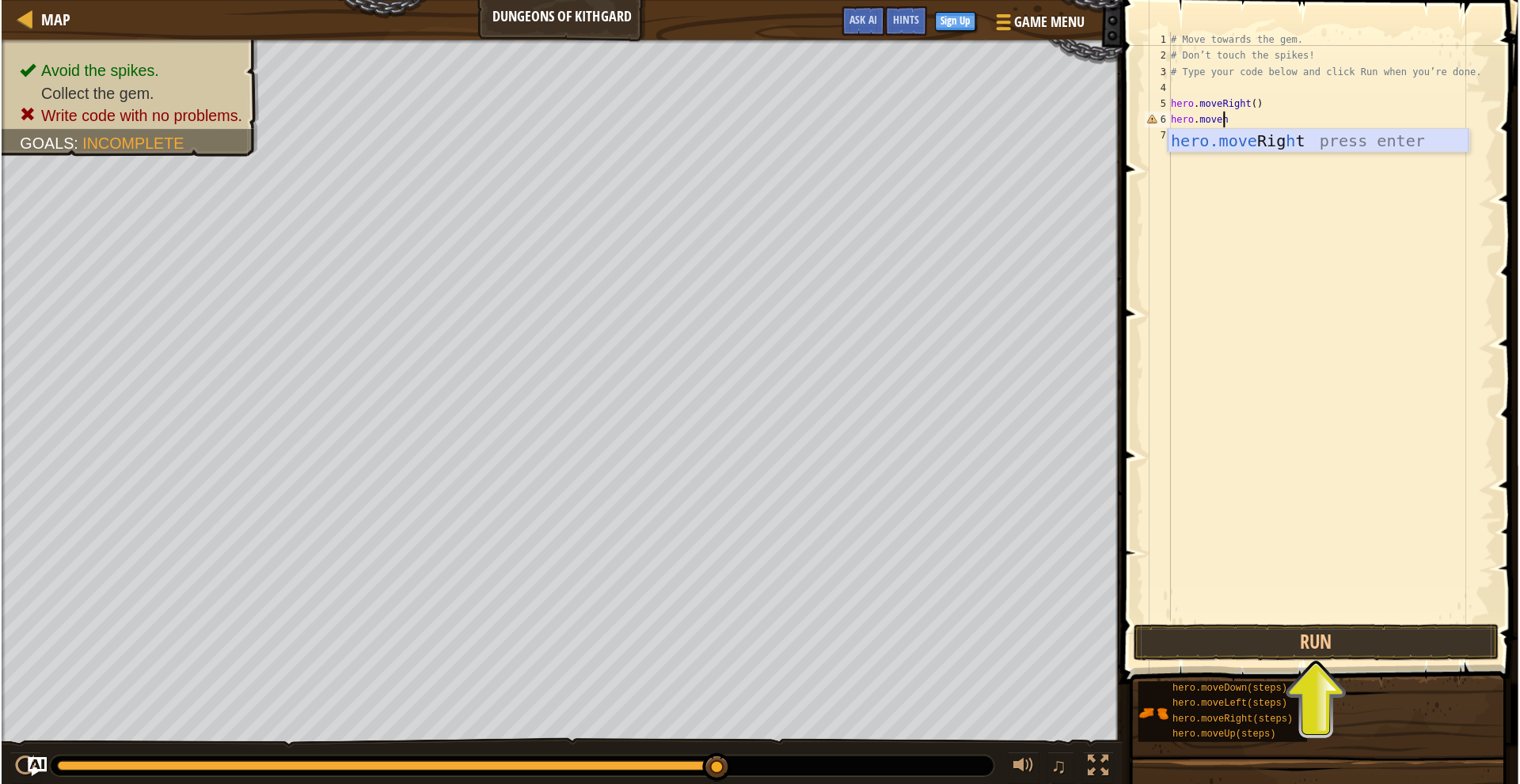
scroll to position [7, 0]
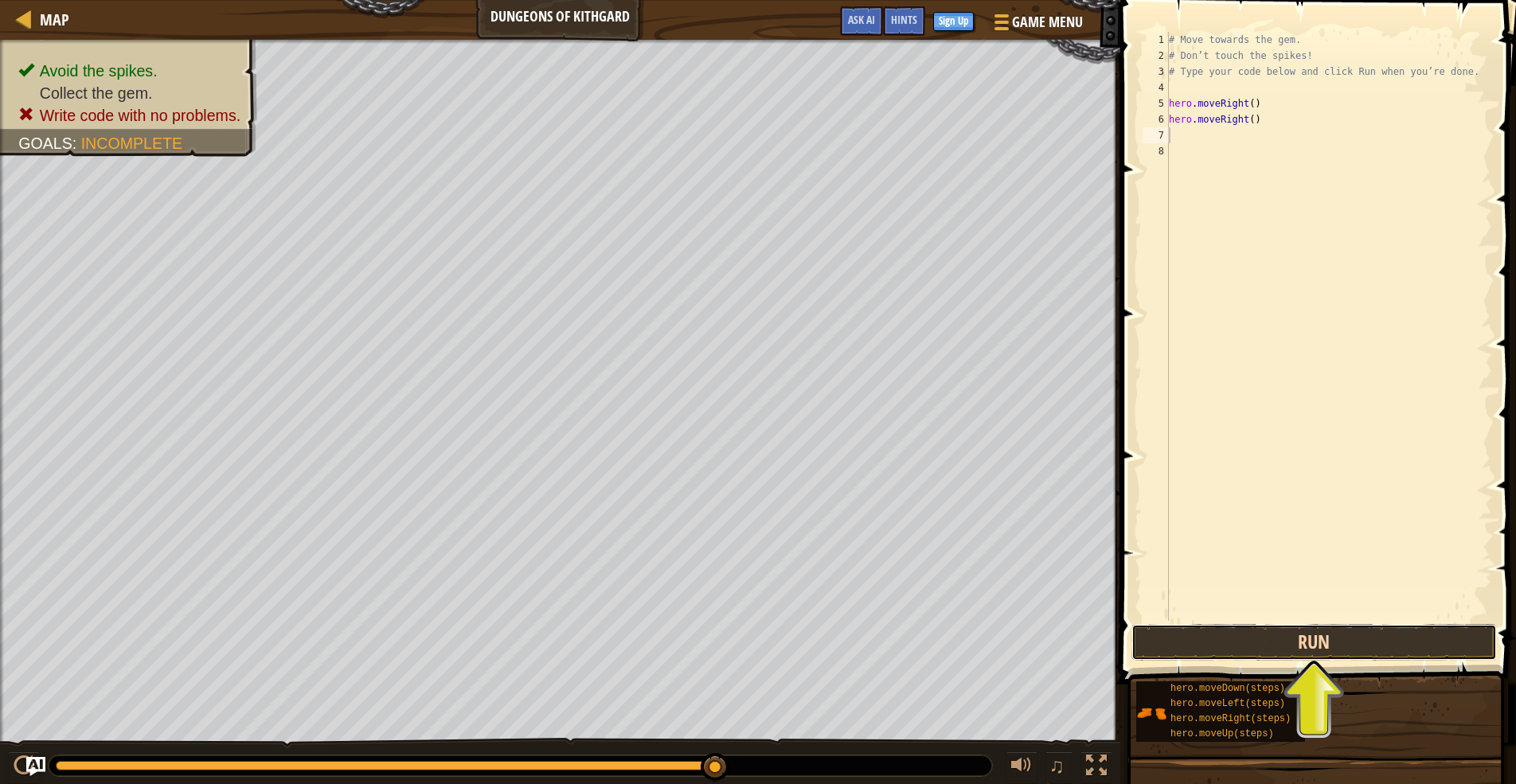
click at [1258, 656] on button "Run" at bounding box center [1315, 643] width 366 height 37
